Goal: Task Accomplishment & Management: Complete application form

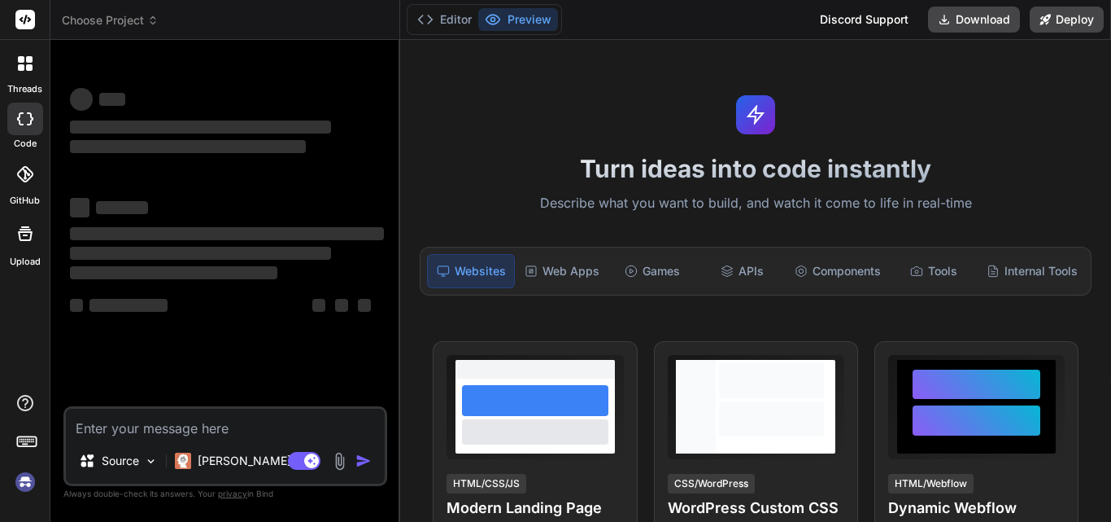
type textarea "x"
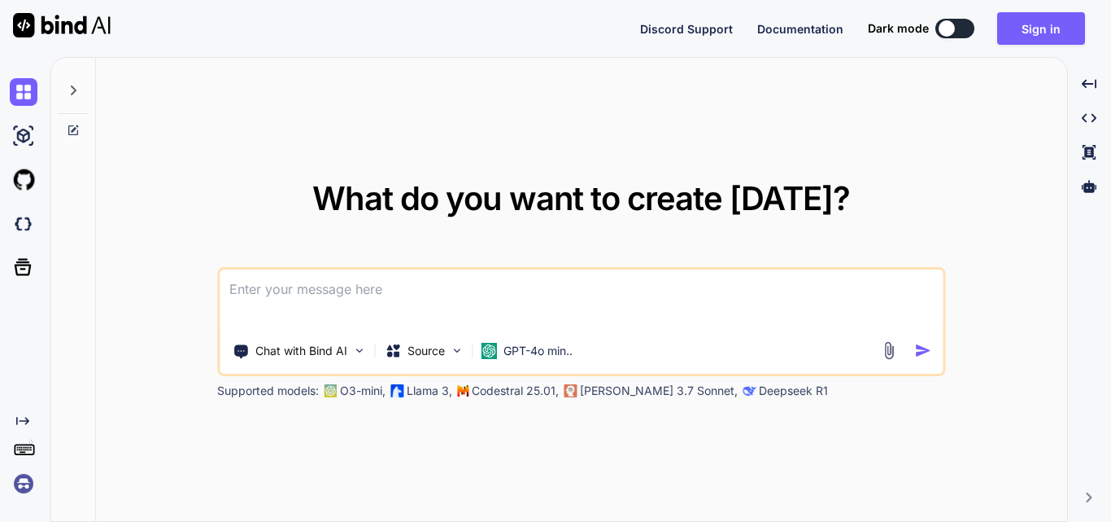
click at [962, 30] on button at bounding box center [955, 29] width 39 height 20
type textarea "x"
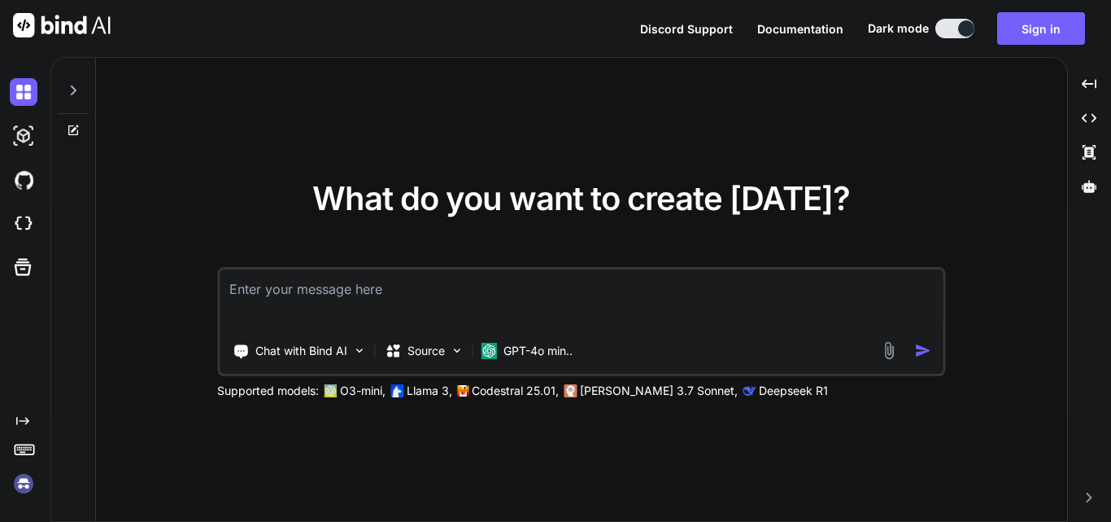
click at [305, 286] on textarea at bounding box center [581, 299] width 723 height 60
click at [338, 289] on textarea at bounding box center [581, 299] width 723 height 60
paste textarea
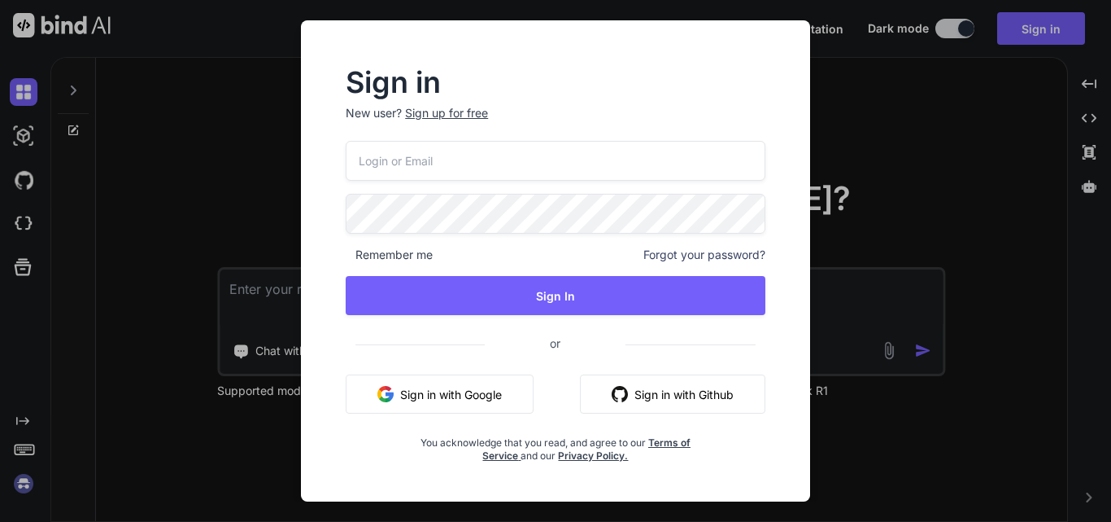
click at [233, 223] on div "Sign in New user? Sign up for free Remember me Forgot your password? Sign In or…" at bounding box center [555, 261] width 1111 height 522
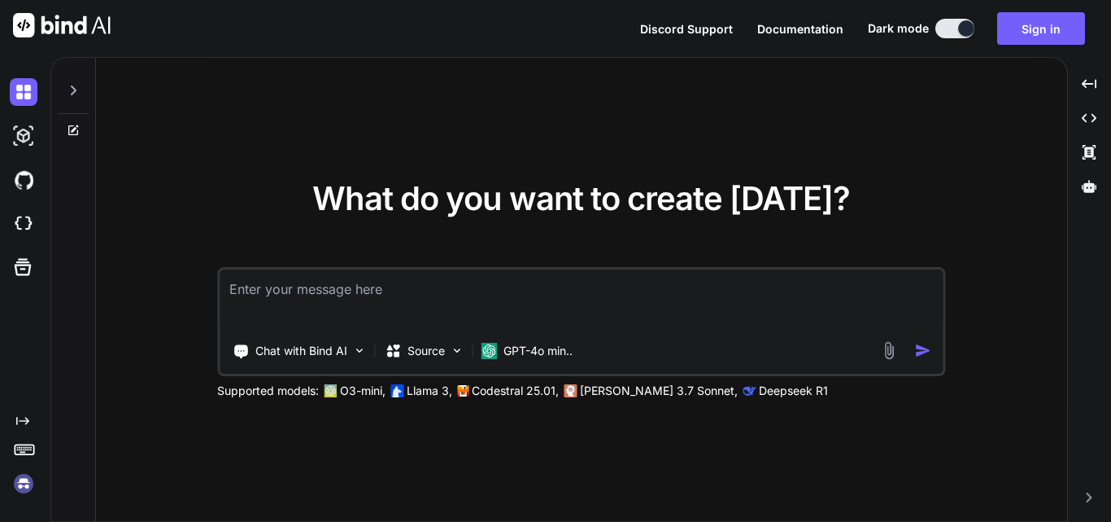
click at [277, 304] on textarea at bounding box center [581, 299] width 723 height 60
paste textarea
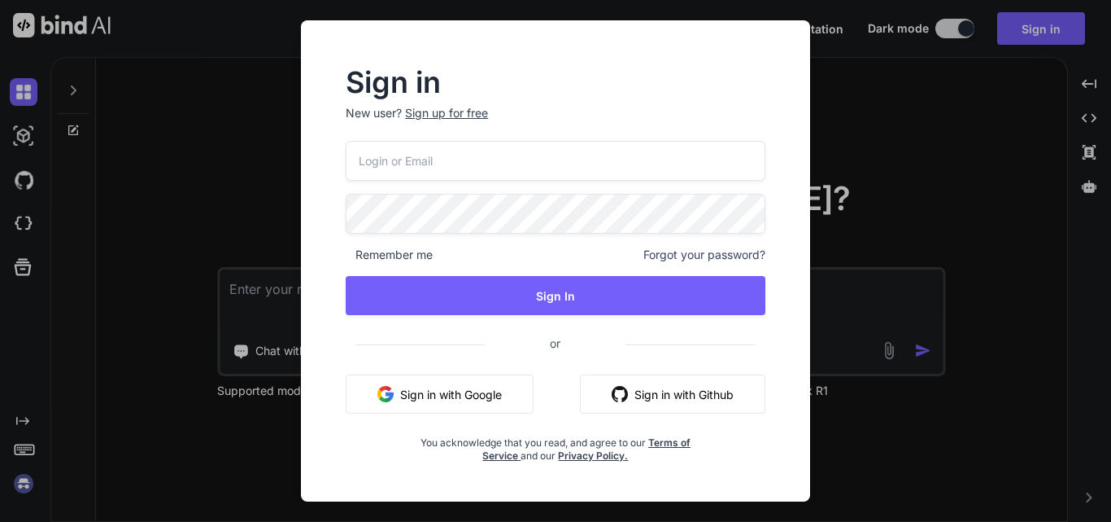
click at [274, 303] on div "Sign in New user? Sign up for free Remember me Forgot your password? Sign In or…" at bounding box center [555, 261] width 1111 height 522
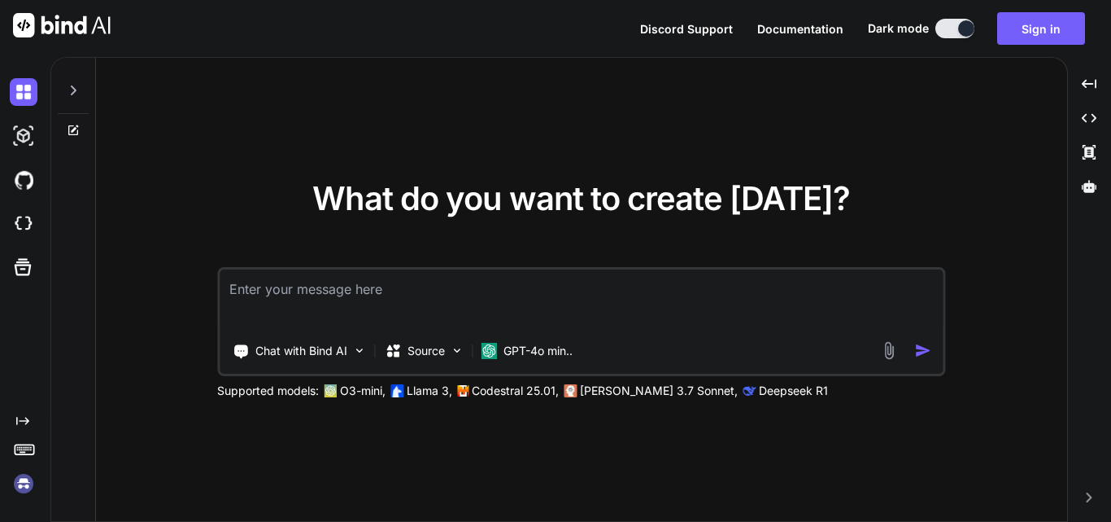
click at [274, 303] on textarea at bounding box center [581, 299] width 723 height 60
click at [273, 303] on textarea at bounding box center [581, 299] width 723 height 60
click at [273, 343] on p "Chat with Bind AI" at bounding box center [301, 351] width 92 height 16
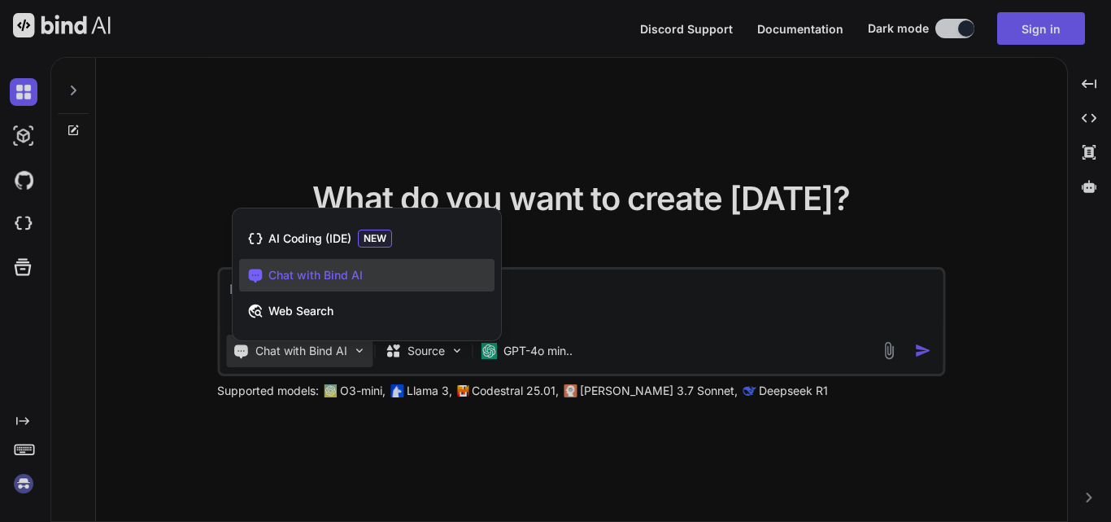
click at [506, 279] on div at bounding box center [555, 261] width 1111 height 522
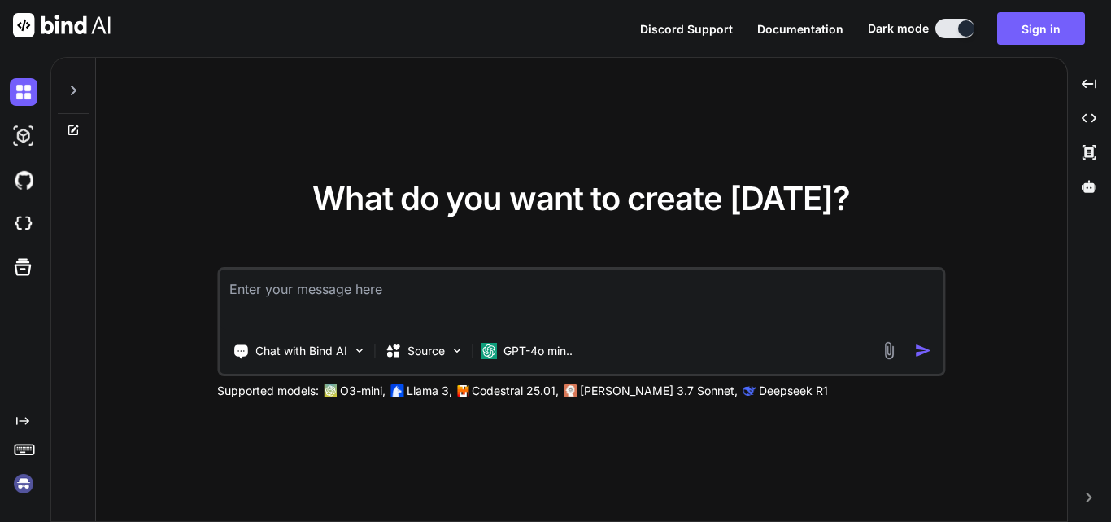
click at [523, 290] on textarea at bounding box center [581, 299] width 723 height 60
paste textarea
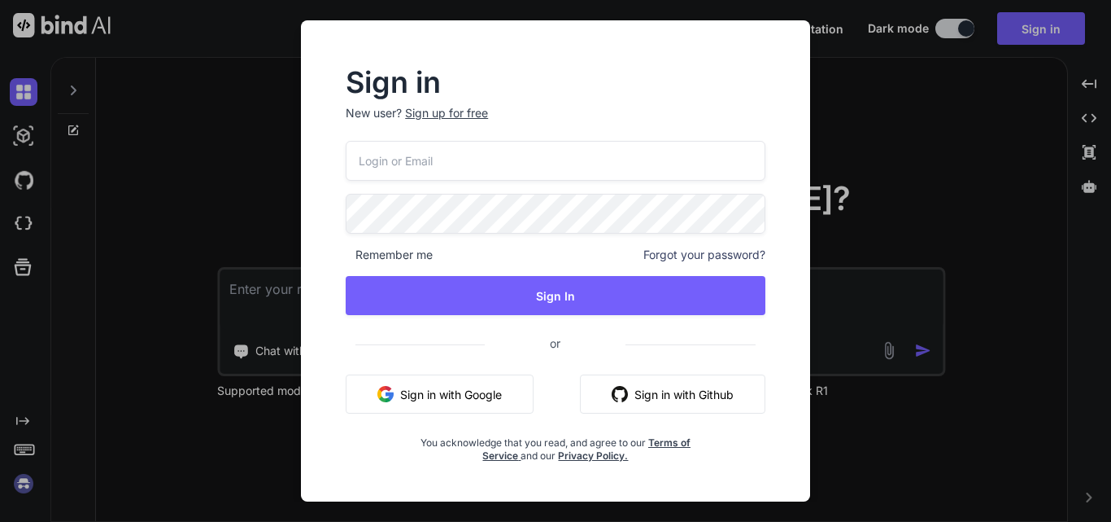
click at [421, 170] on input "email" at bounding box center [556, 161] width 420 height 40
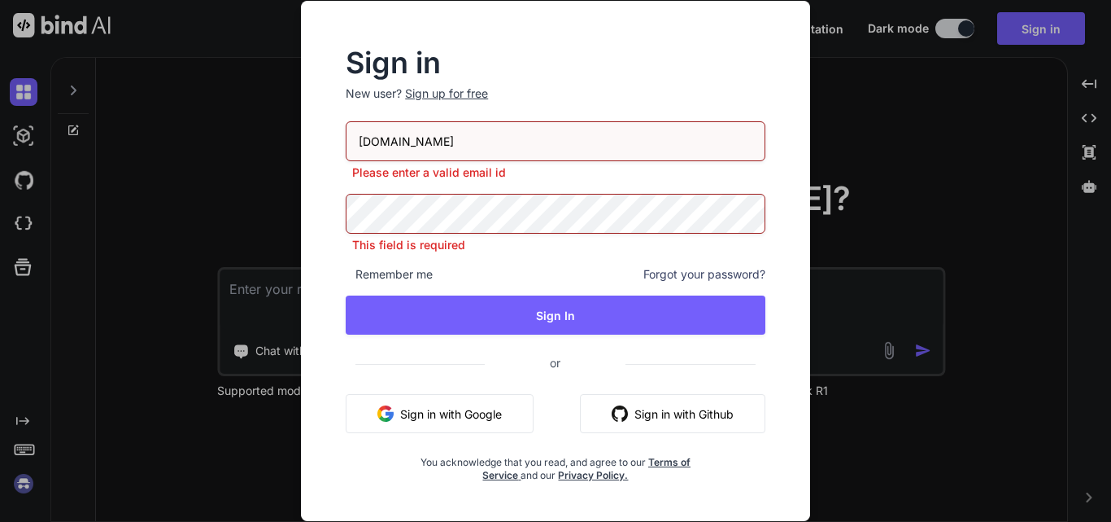
click at [384, 155] on input "[DOMAIN_NAME]" at bounding box center [556, 141] width 420 height 40
type input "[EMAIL_ADDRESS][DOMAIN_NAME]"
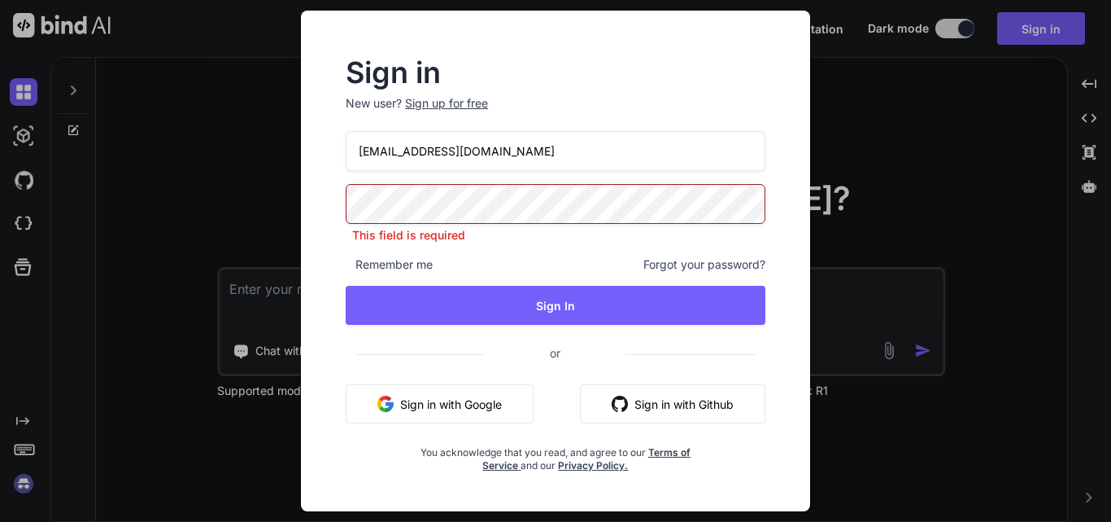
click at [376, 97] on p "New user? Sign up for free" at bounding box center [556, 113] width 420 height 36
click at [423, 103] on div "Sign up for free" at bounding box center [446, 103] width 83 height 16
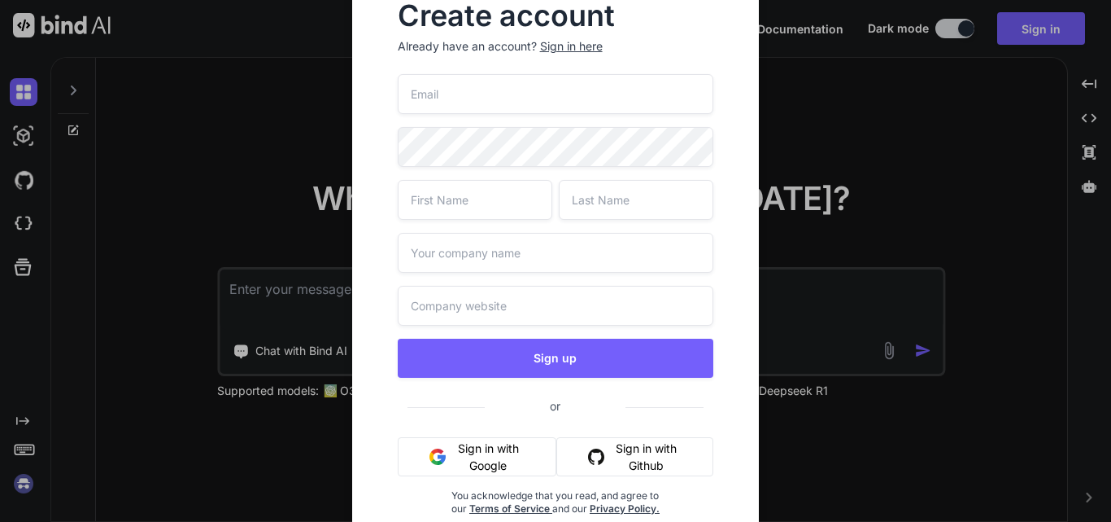
click at [436, 95] on input "email" at bounding box center [556, 94] width 317 height 40
